Goal: Information Seeking & Learning: Understand process/instructions

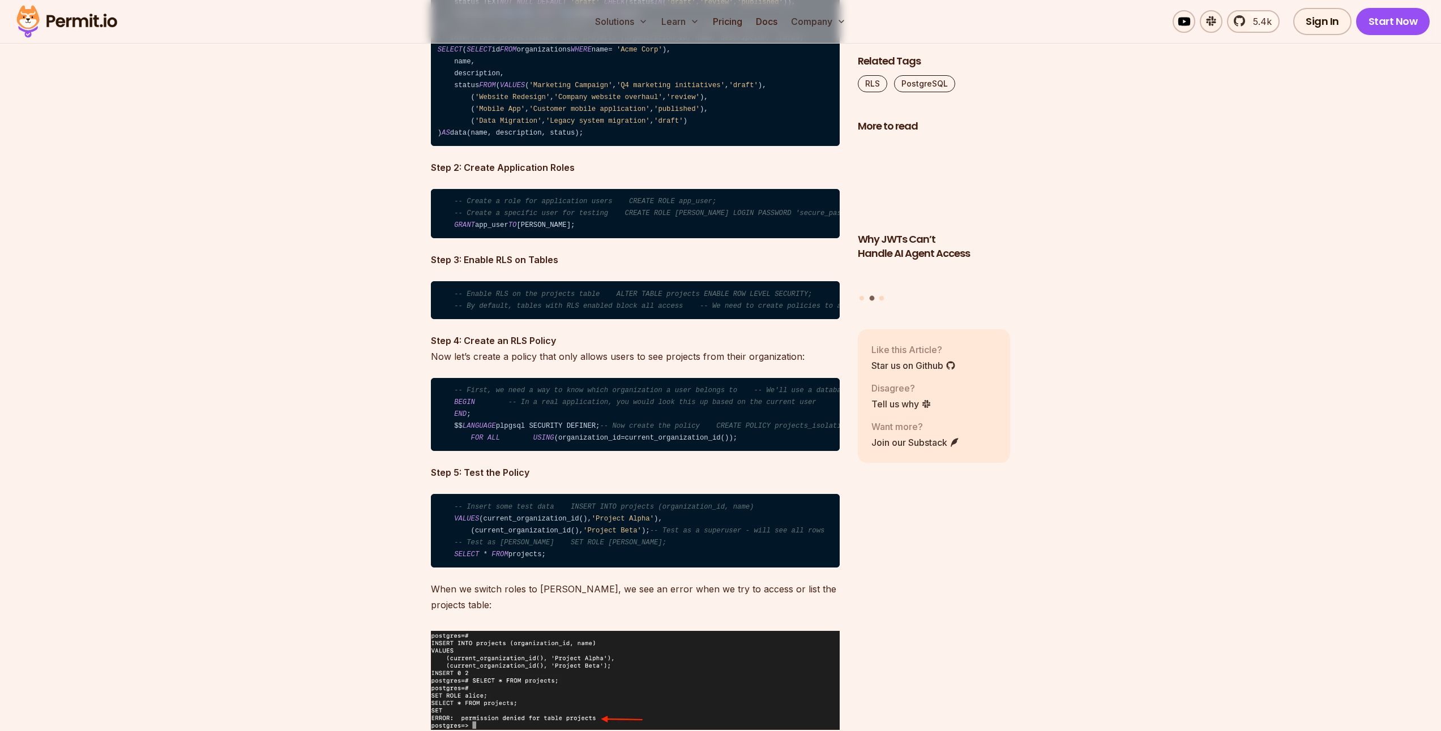
scroll to position [2720, 0]
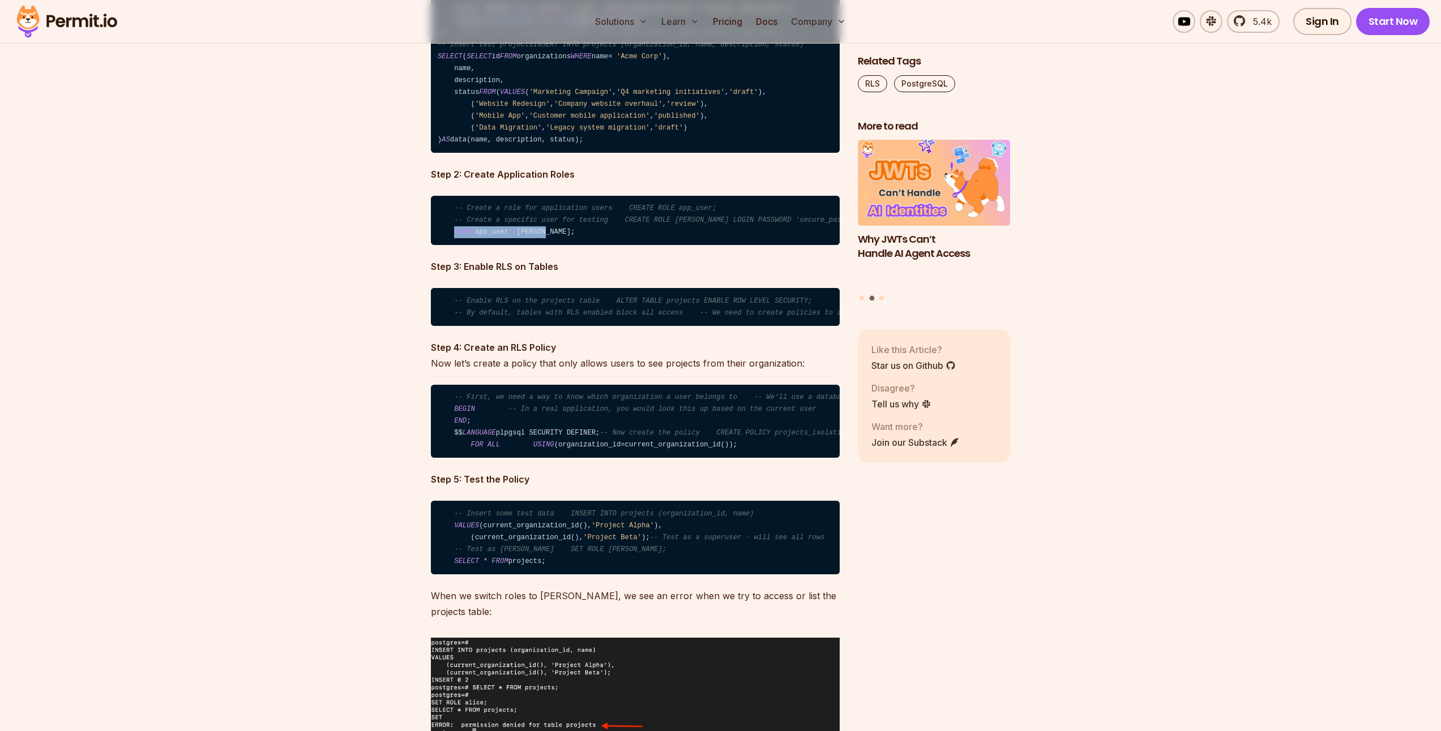
drag, startPoint x: 453, startPoint y: 302, endPoint x: 593, endPoint y: 302, distance: 140.4
click at [593, 246] on code "-- Create a role for application users CREATE ROLE app_user; -- Create a specif…" at bounding box center [635, 221] width 409 height 50
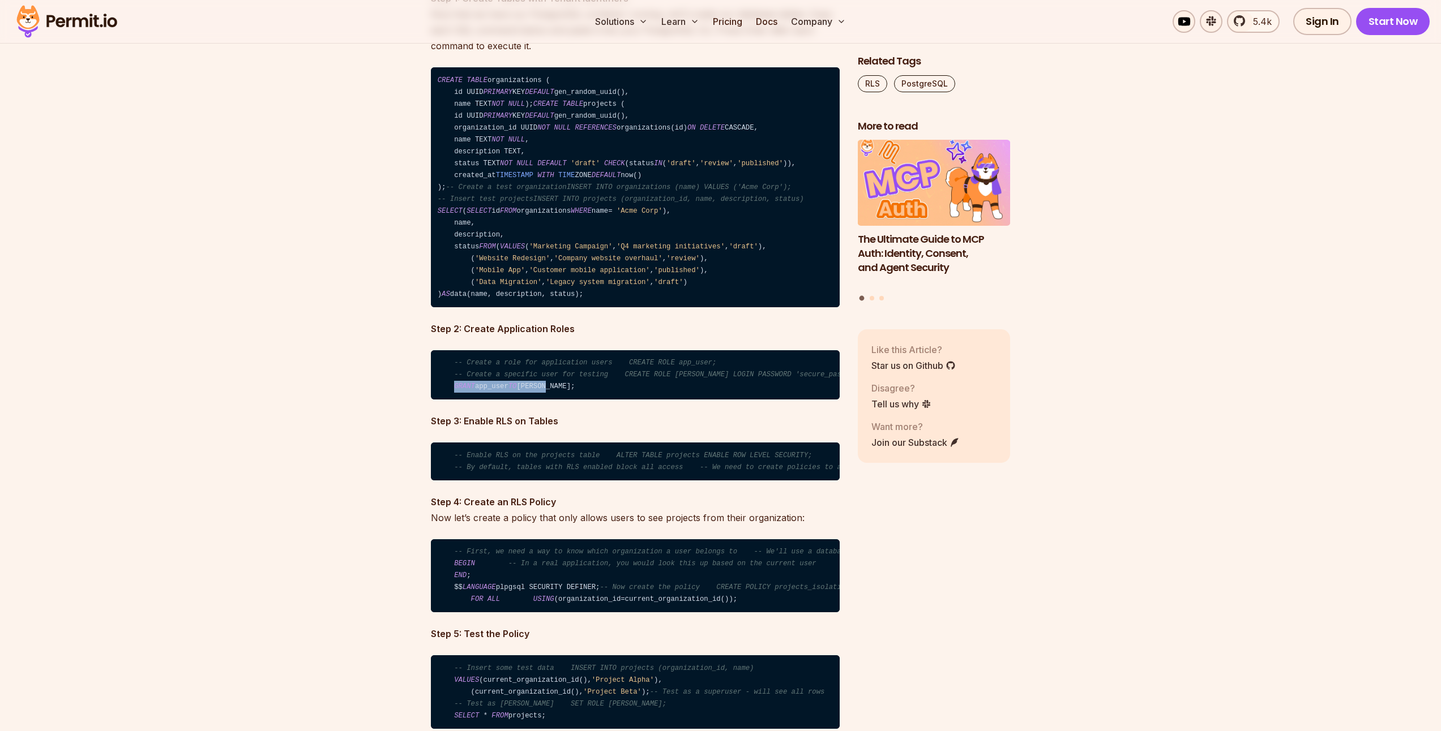
scroll to position [2551, 0]
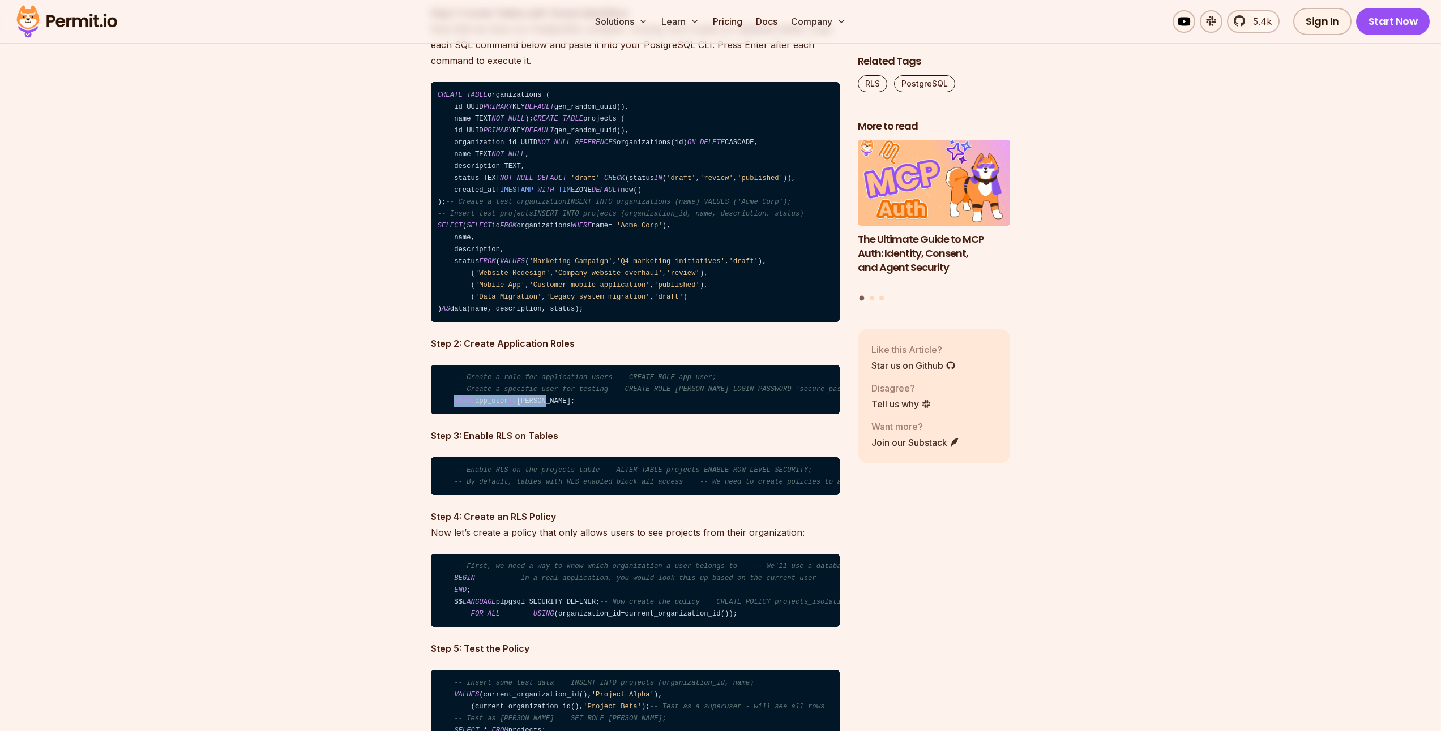
drag, startPoint x: 438, startPoint y: 97, endPoint x: 455, endPoint y: 213, distance: 116.8
click at [455, 213] on code "CREATE TABLE organizations ( id UUID PRIMARY KEY DEFAULT gen_random_uuid(), nam…" at bounding box center [635, 202] width 409 height 240
copy code "CREATE TABLE organizations ( id UUID PRIMARY KEY DEFAULT gen_random_uuid(), nam…"
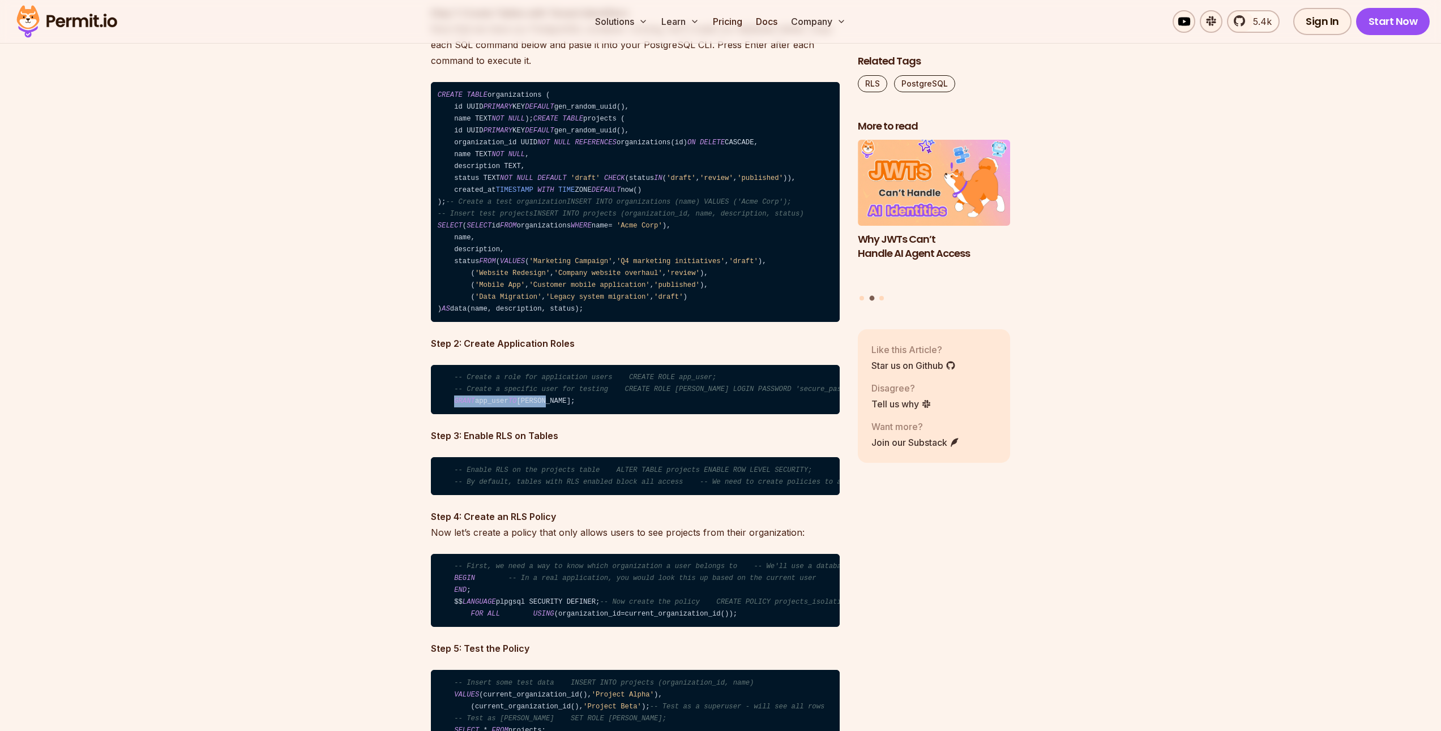
drag, startPoint x: 440, startPoint y: 255, endPoint x: 659, endPoint y: 386, distance: 255.1
click at [659, 322] on code "CREATE TABLE organizations ( id UUID PRIMARY KEY DEFAULT gen_random_uuid(), nam…" at bounding box center [635, 202] width 409 height 240
copy code "SELECT ( SELECT id FROM organizations WHERE name = 'Acme Corp' ), name, descrip…"
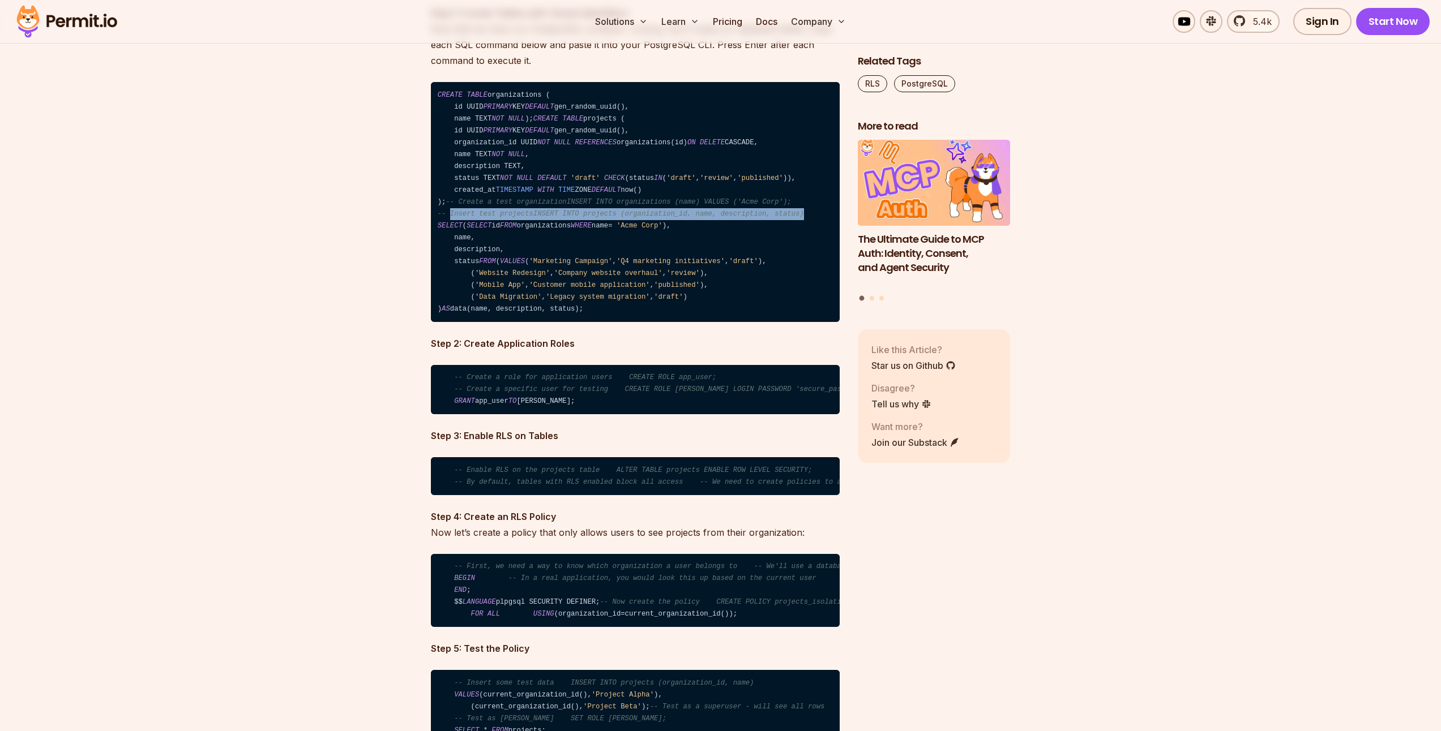
drag, startPoint x: 452, startPoint y: 238, endPoint x: 816, endPoint y: 241, distance: 364.0
click at [816, 241] on code "CREATE TABLE organizations ( id UUID PRIMARY KEY DEFAULT gen_random_uuid(), nam…" at bounding box center [635, 202] width 409 height 240
copy span "Insert test projectsINSERT INTO projects (organization_id, name, description, s…"
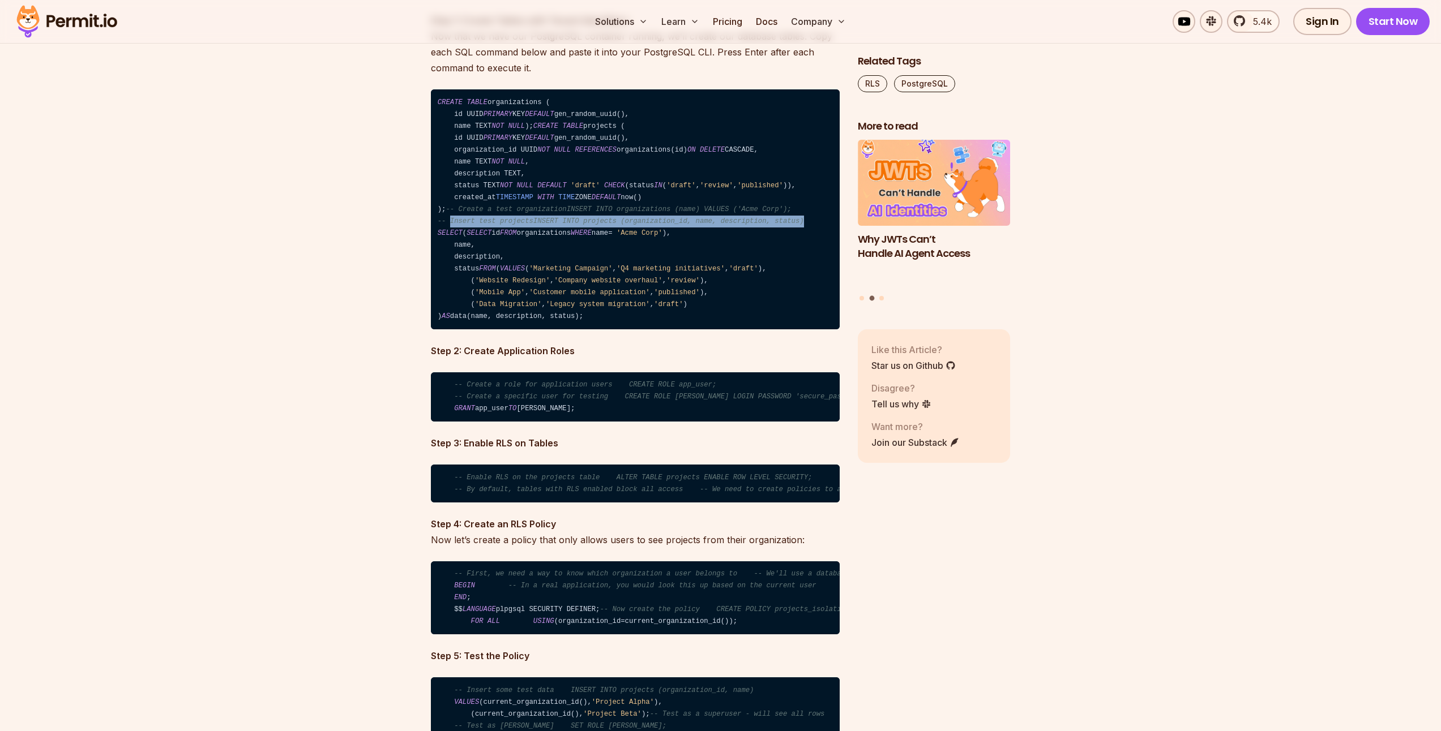
scroll to position [2550, 0]
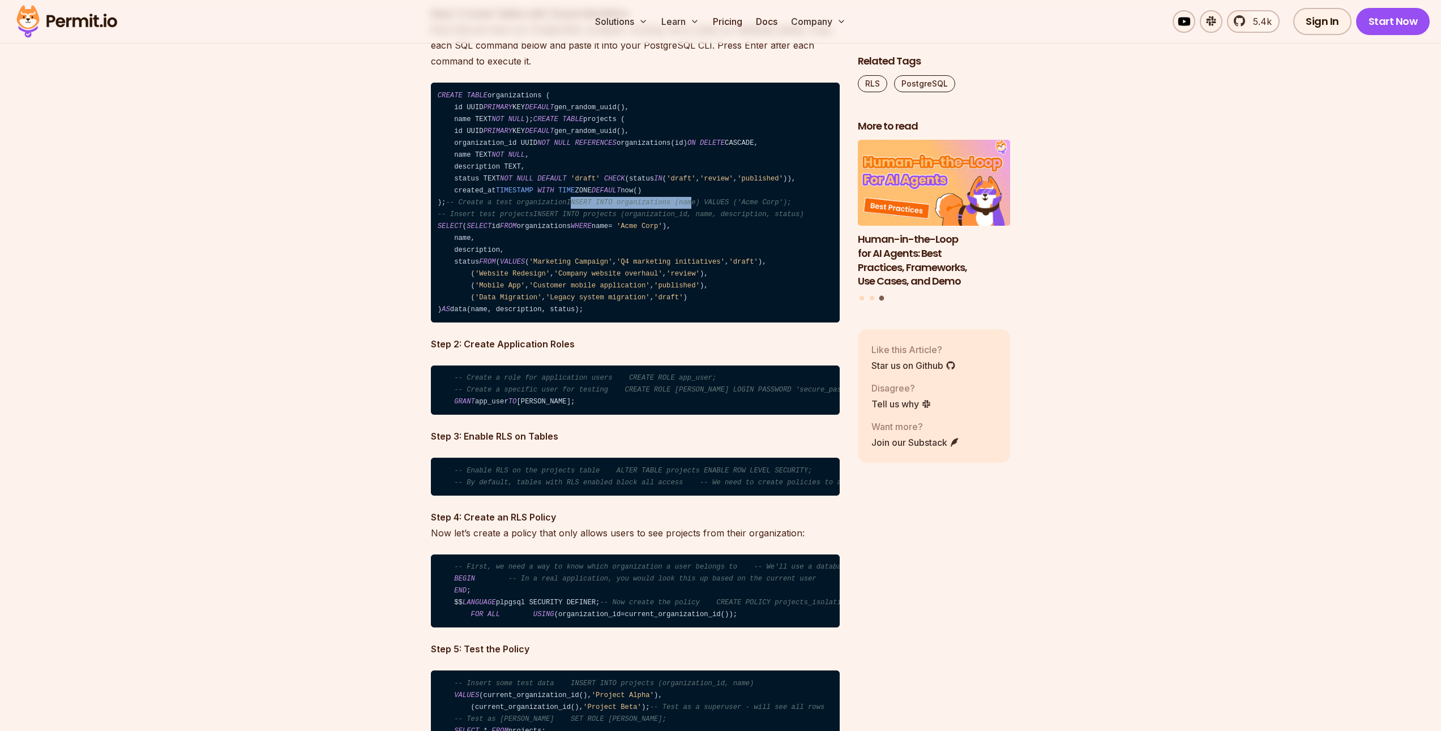
drag, startPoint x: 561, startPoint y: 226, endPoint x: 685, endPoint y: 226, distance: 124.0
click at [685, 207] on span "-- Create a test organizationINSERT INTO organizations (name) VALUES ('Acme Cor…" at bounding box center [618, 203] width 345 height 8
drag, startPoint x: 559, startPoint y: 226, endPoint x: 795, endPoint y: 221, distance: 236.1
click at [795, 221] on code "CREATE TABLE organizations ( id UUID PRIMARY KEY DEFAULT gen_random_uuid(), nam…" at bounding box center [635, 203] width 409 height 240
copy span "INSERT INTO organizations (name) VALUES ('Acme Corp');"
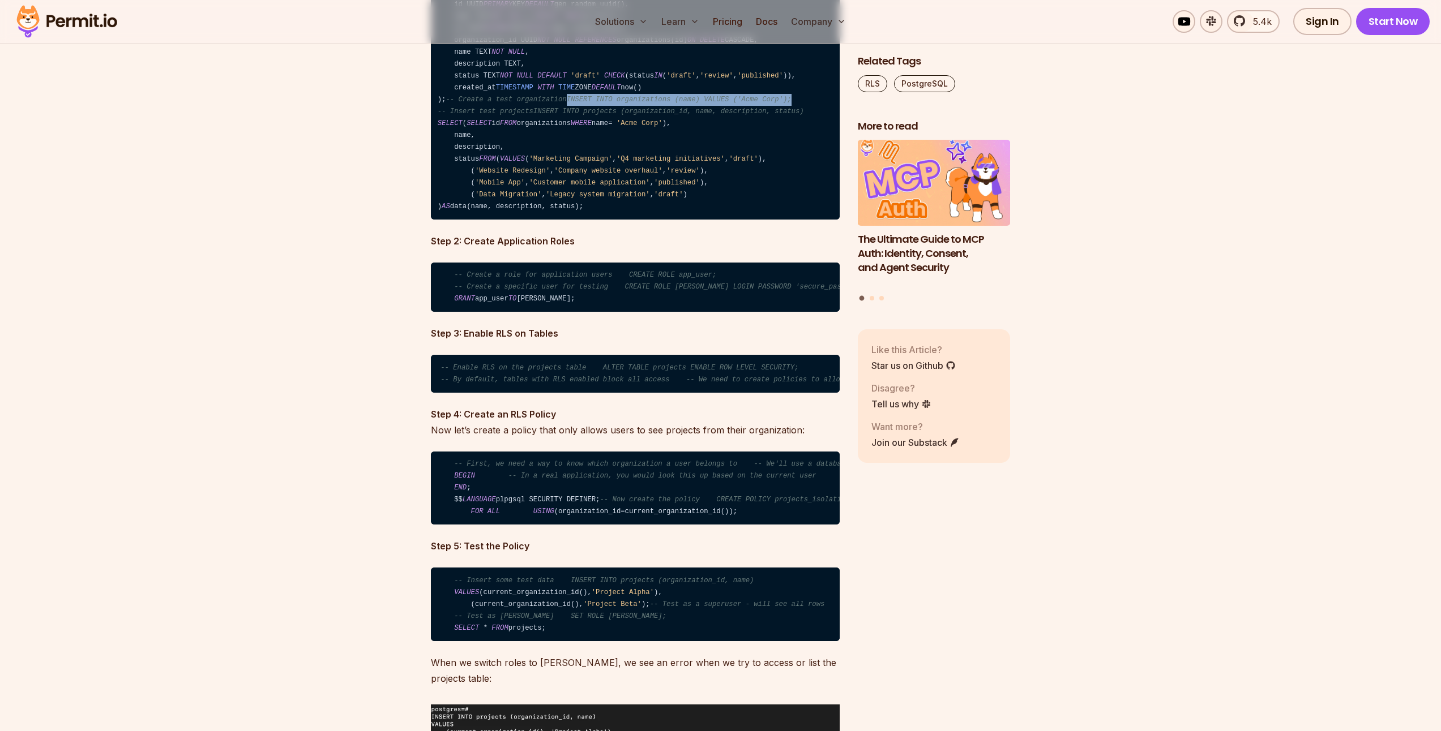
scroll to position [0, 2]
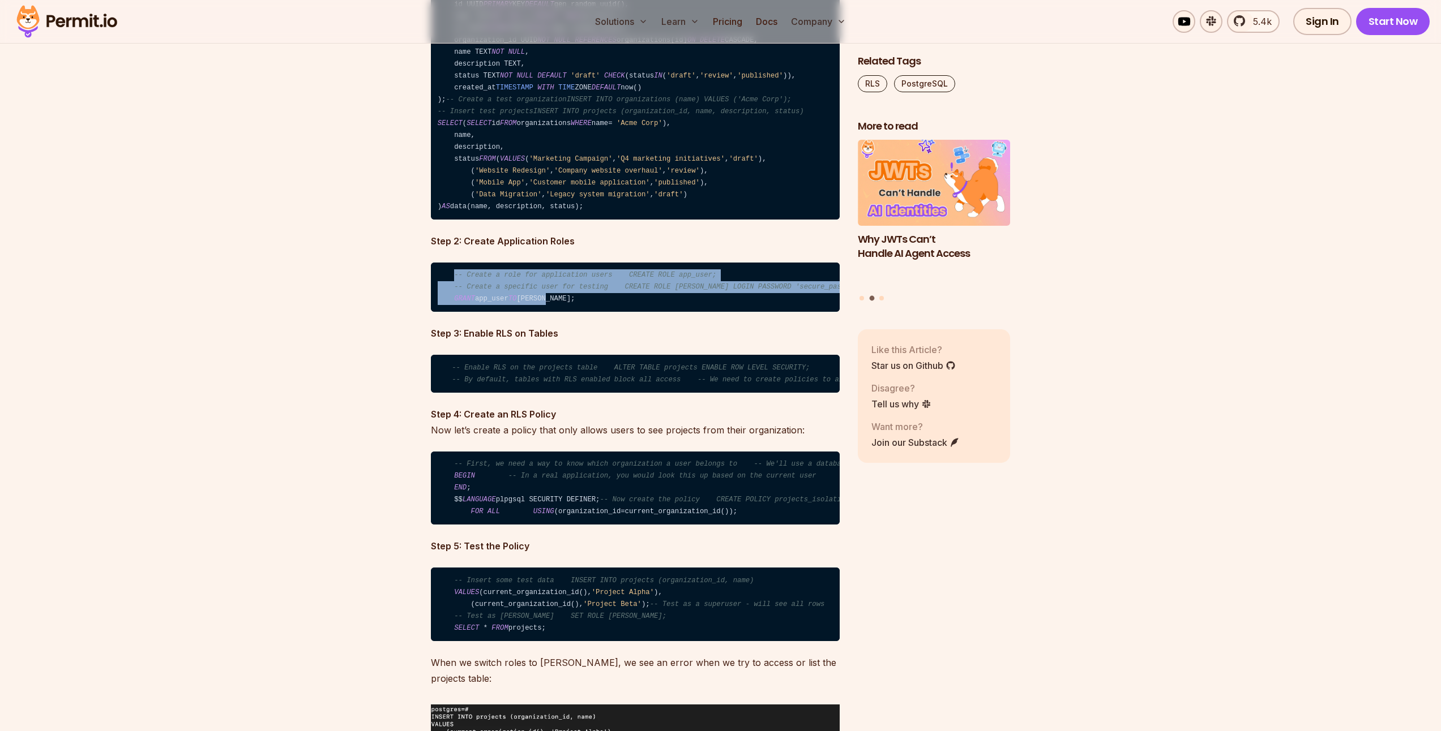
drag, startPoint x: 454, startPoint y: 347, endPoint x: 569, endPoint y: 369, distance: 117.6
click at [569, 312] on code "-- Create a role for application users CREATE ROLE app_user; -- Create a specif…" at bounding box center [635, 288] width 409 height 50
copy code "-- Create a role for application users CREATE ROLE app_user; -- Create a specif…"
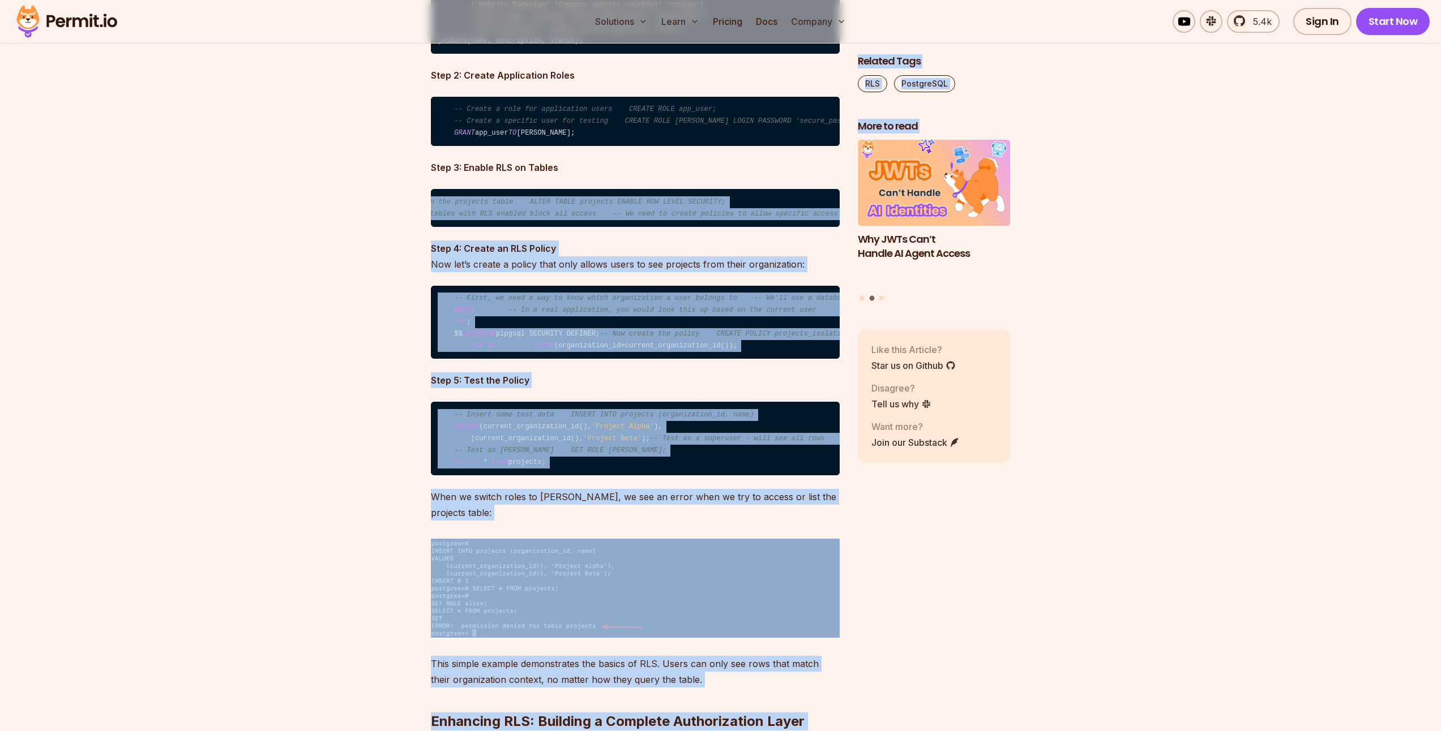
scroll to position [0, 93]
drag, startPoint x: 444, startPoint y: 279, endPoint x: 858, endPoint y: 297, distance: 413.6
copy div "-- Enable RLS on the projects table ALTER TABLE projects ENABLE ROW LEVEL SECUR…"
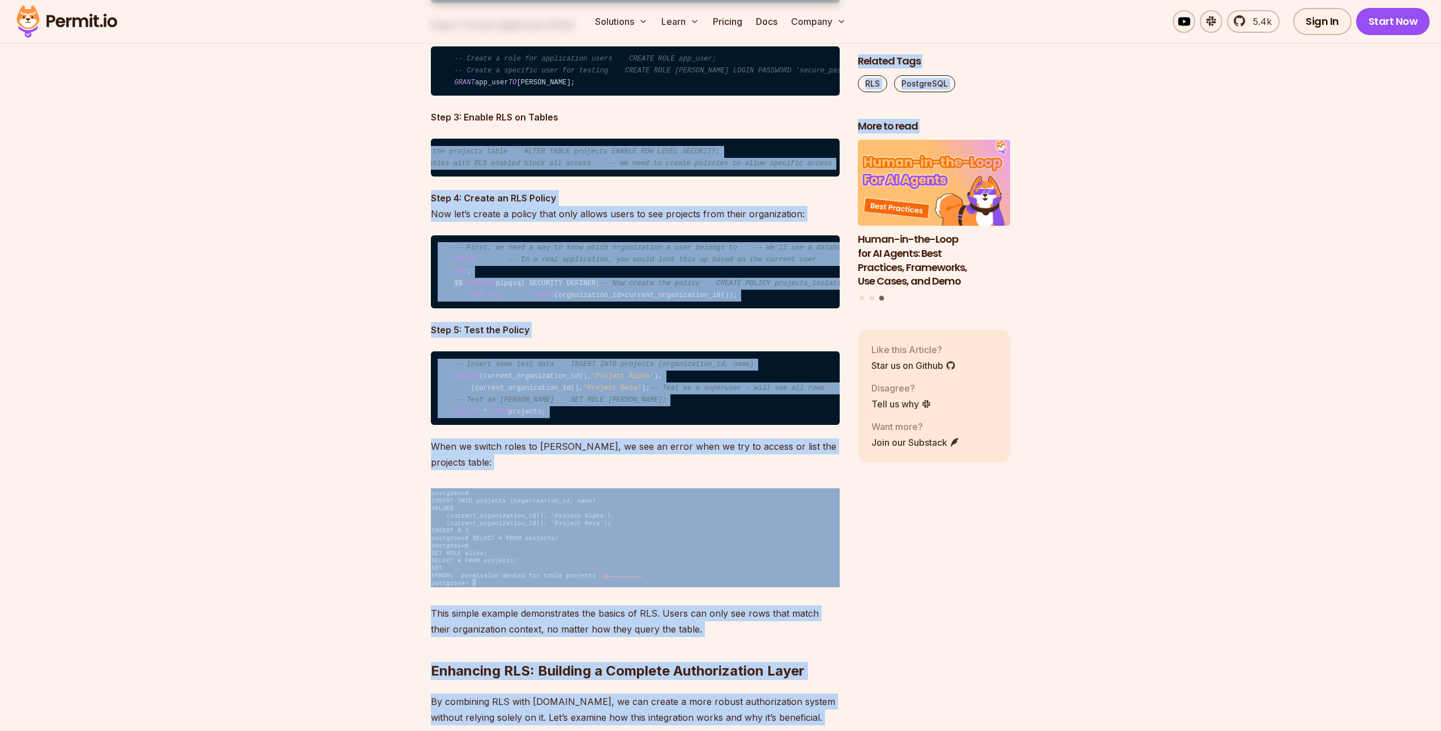
scroll to position [2932, 0]
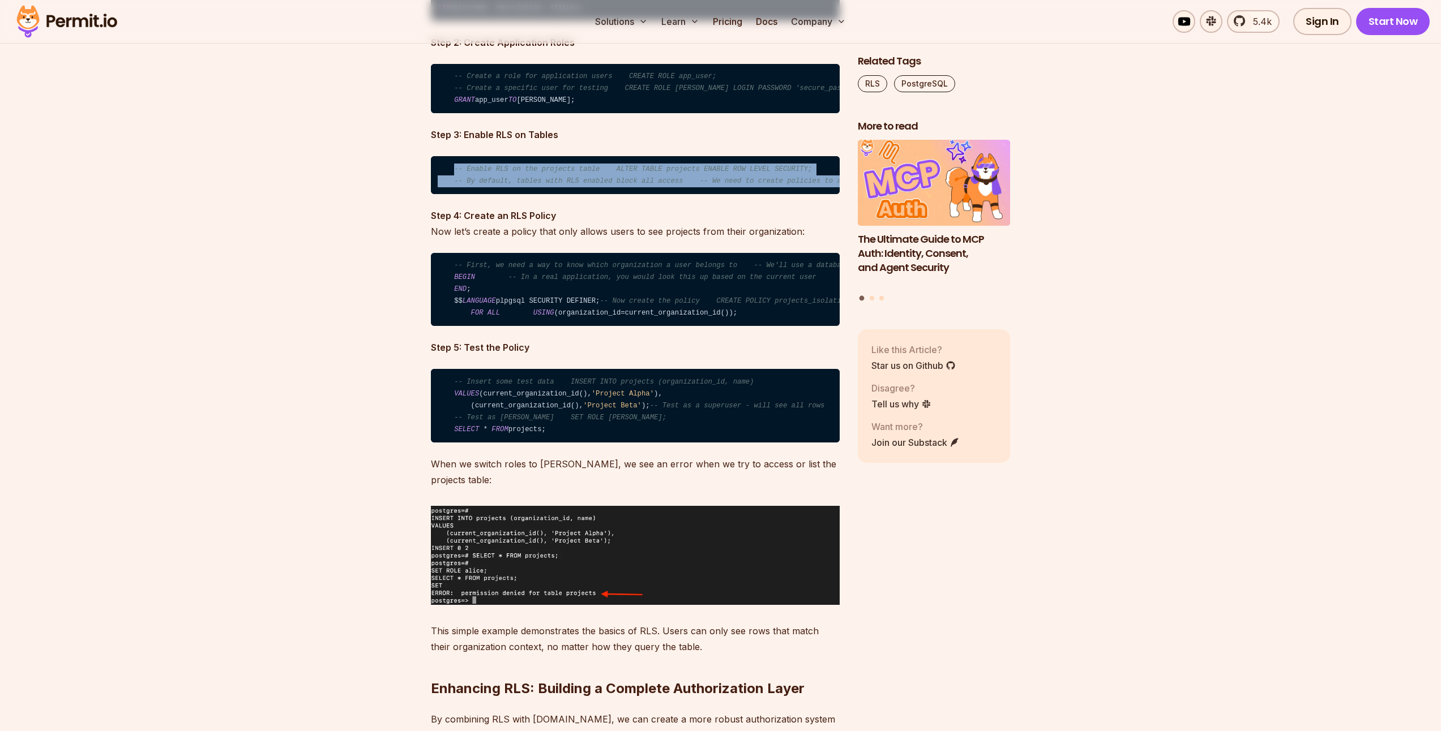
scroll to position [0, 93]
drag, startPoint x: 454, startPoint y: 249, endPoint x: 843, endPoint y: 262, distance: 389.7
copy code "-- Enable RLS on the projects table ALTER TABLE projects ENABLE ROW LEVEL SECUR…"
click at [624, 194] on code "-- Enable RLS on the projects table ALTER TABLE projects ENABLE ROW LEVEL SECUR…" at bounding box center [635, 175] width 409 height 38
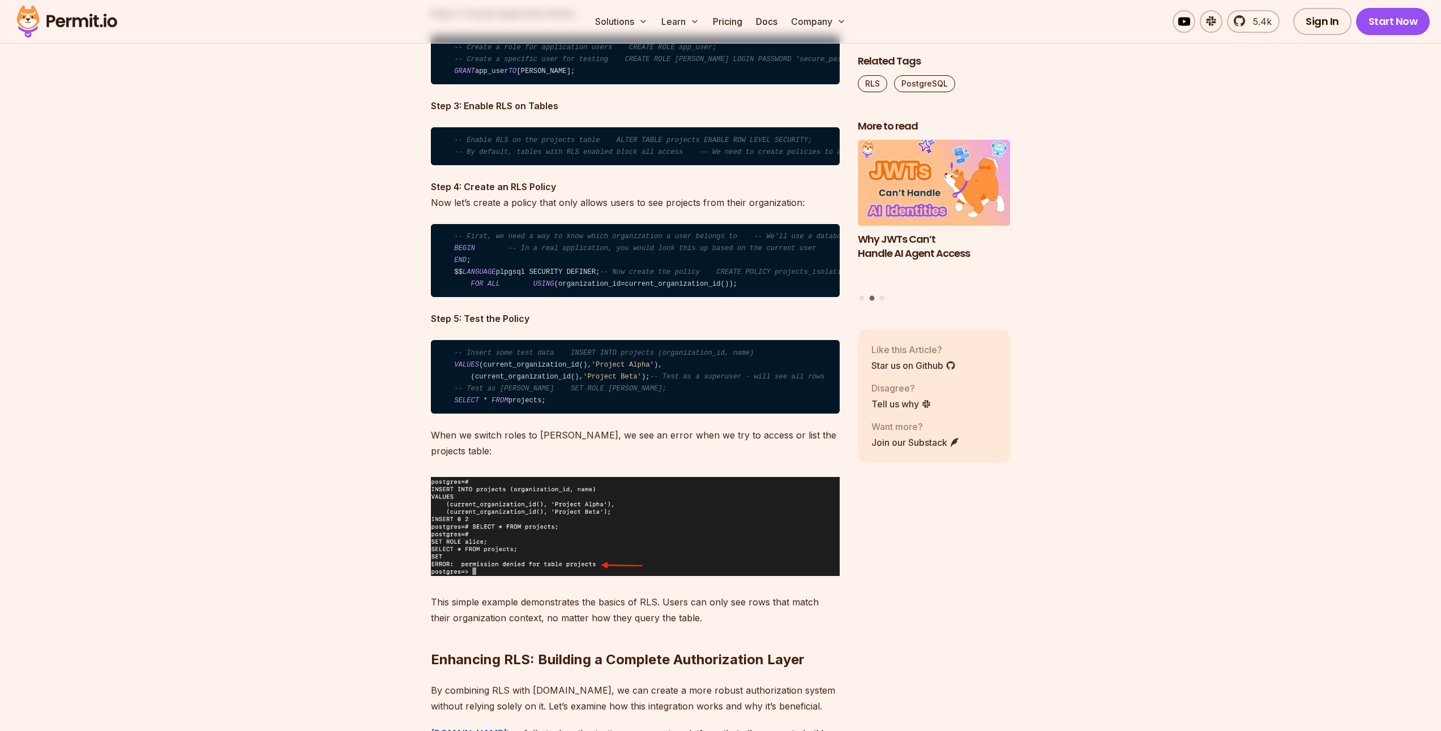
scroll to position [2888, 0]
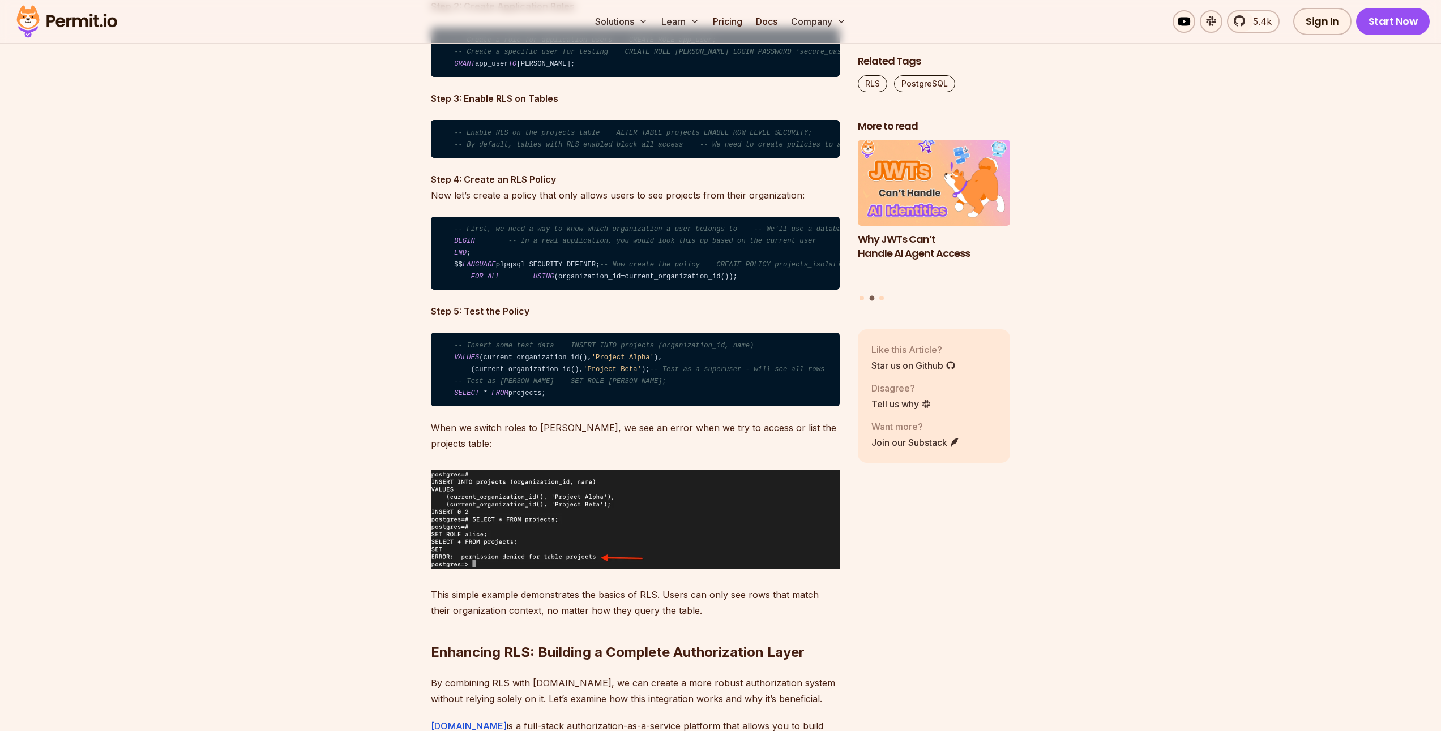
click at [761, 290] on code "-- First, we need a way to know which organization a user belongs to -- We'll u…" at bounding box center [635, 254] width 409 height 74
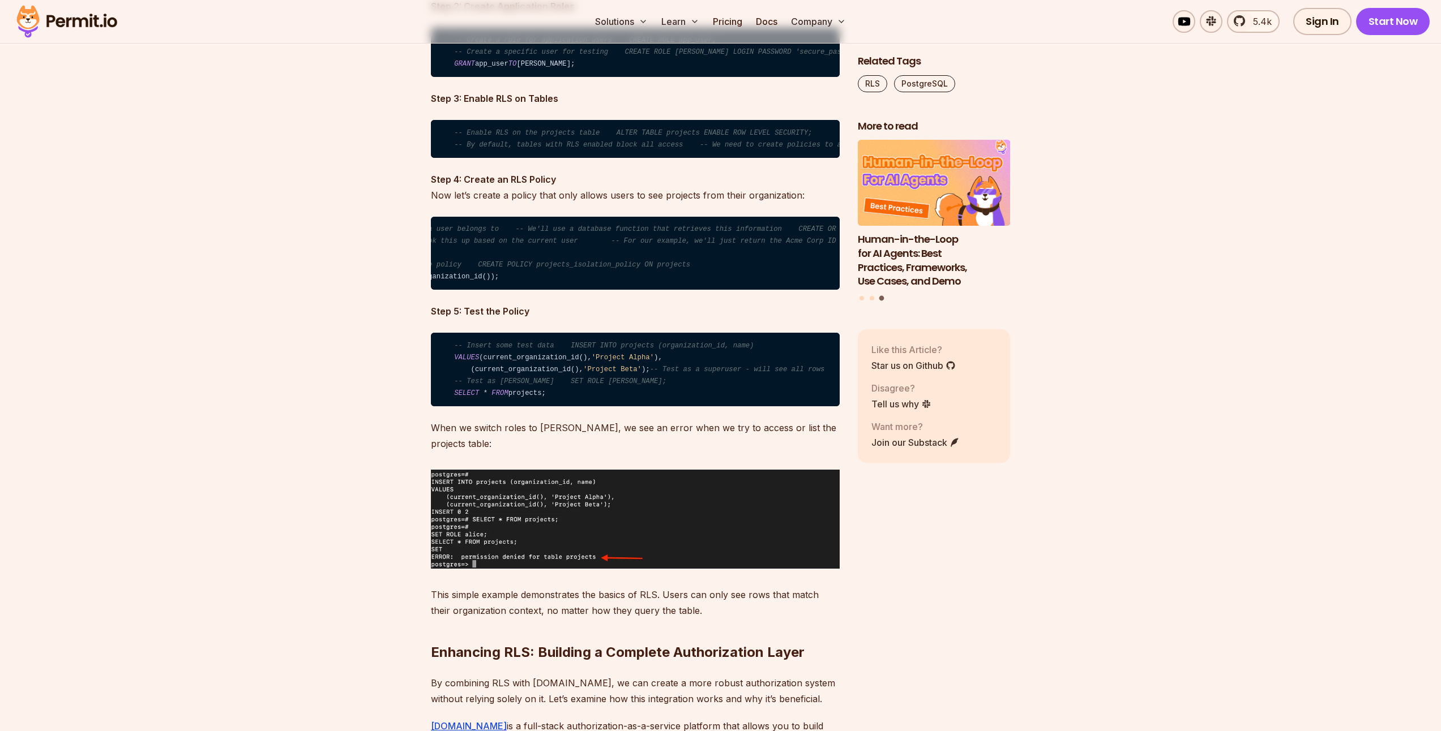
scroll to position [0, 0]
drag, startPoint x: 452, startPoint y: 319, endPoint x: 454, endPoint y: 393, distance: 74.2
click at [454, 290] on code "-- First, we need a way to know which organization a user belongs to -- We'll u…" at bounding box center [635, 254] width 409 height 74
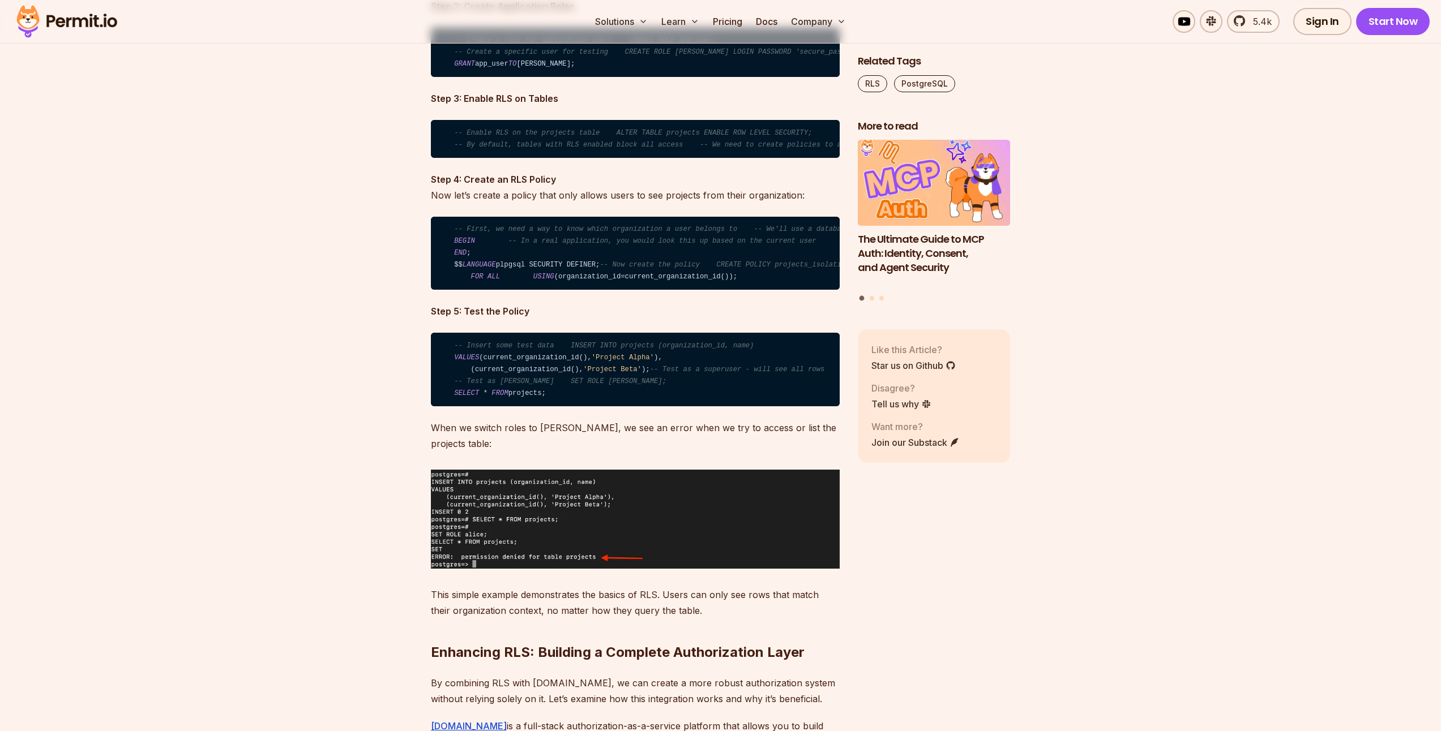
copy code "-- First, we need a way to know which organization a user belongs to -- We'll u…"
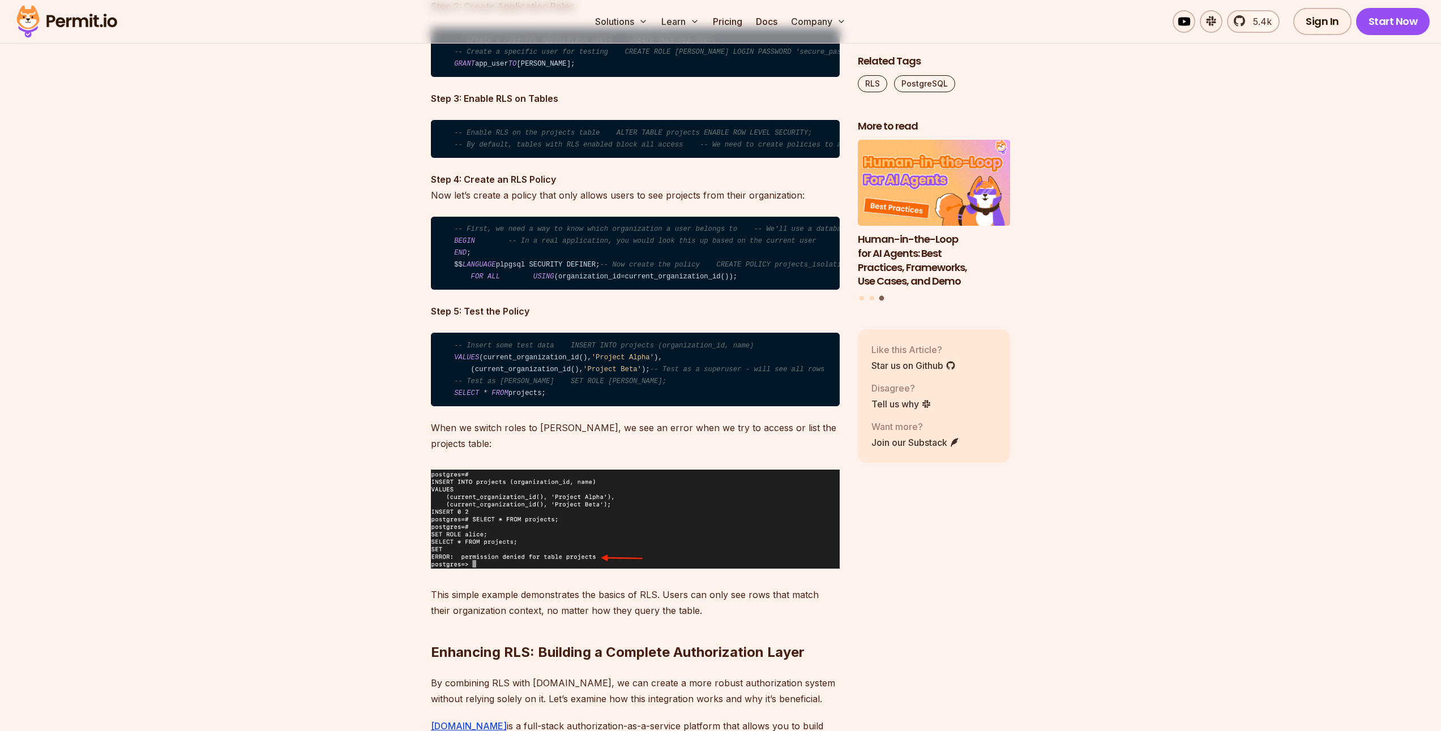
click at [694, 290] on code "-- First, we need a way to know which organization a user belongs to -- We'll u…" at bounding box center [635, 254] width 409 height 74
